Goal: Check status: Check status

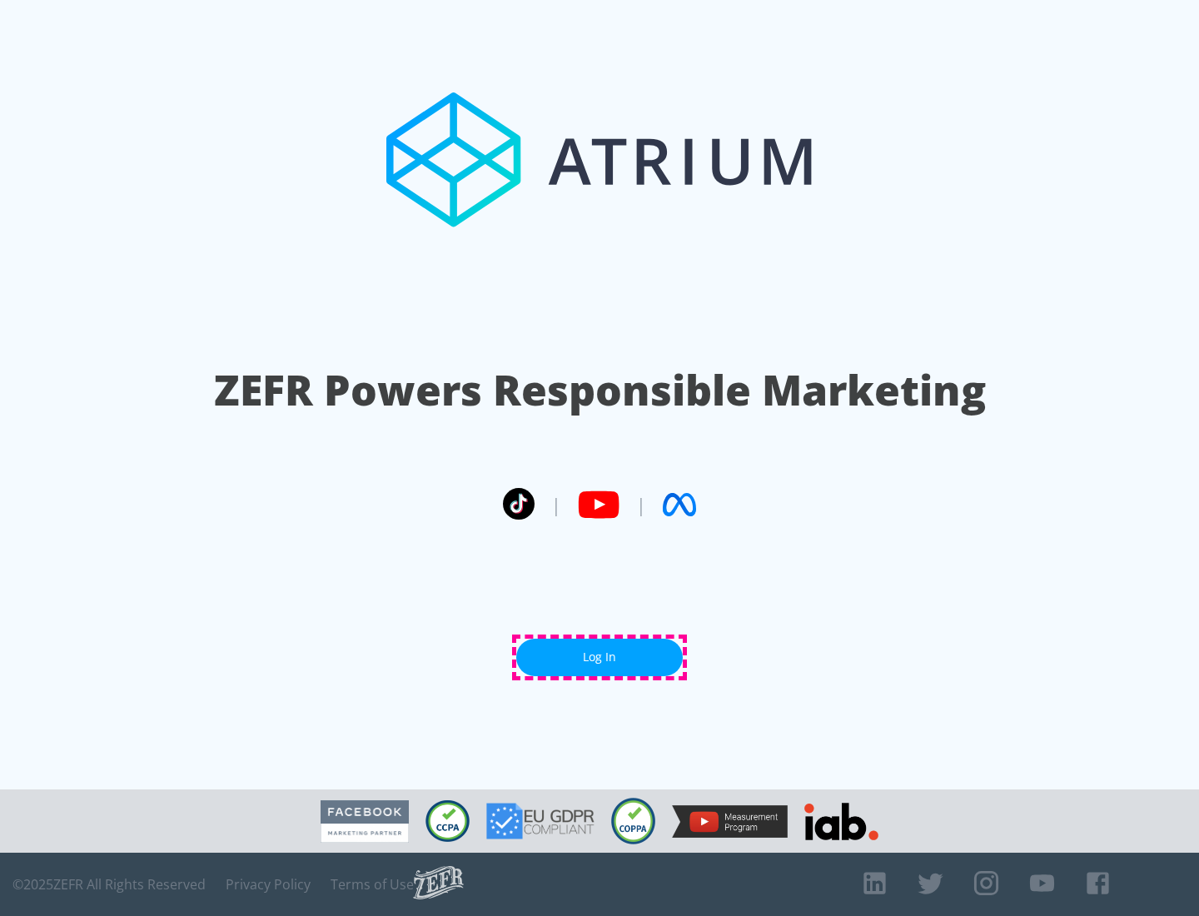
click at [600, 657] on link "Log In" at bounding box center [599, 657] width 167 height 37
